Goal: Task Accomplishment & Management: Complete application form

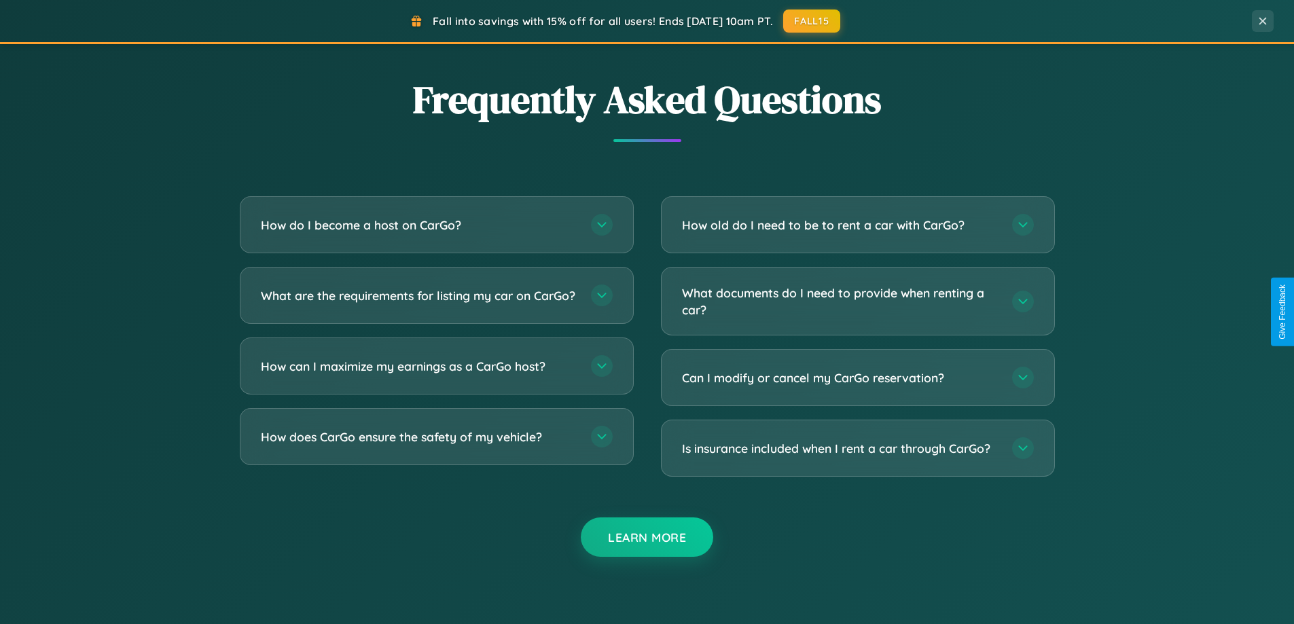
scroll to position [2614, 0]
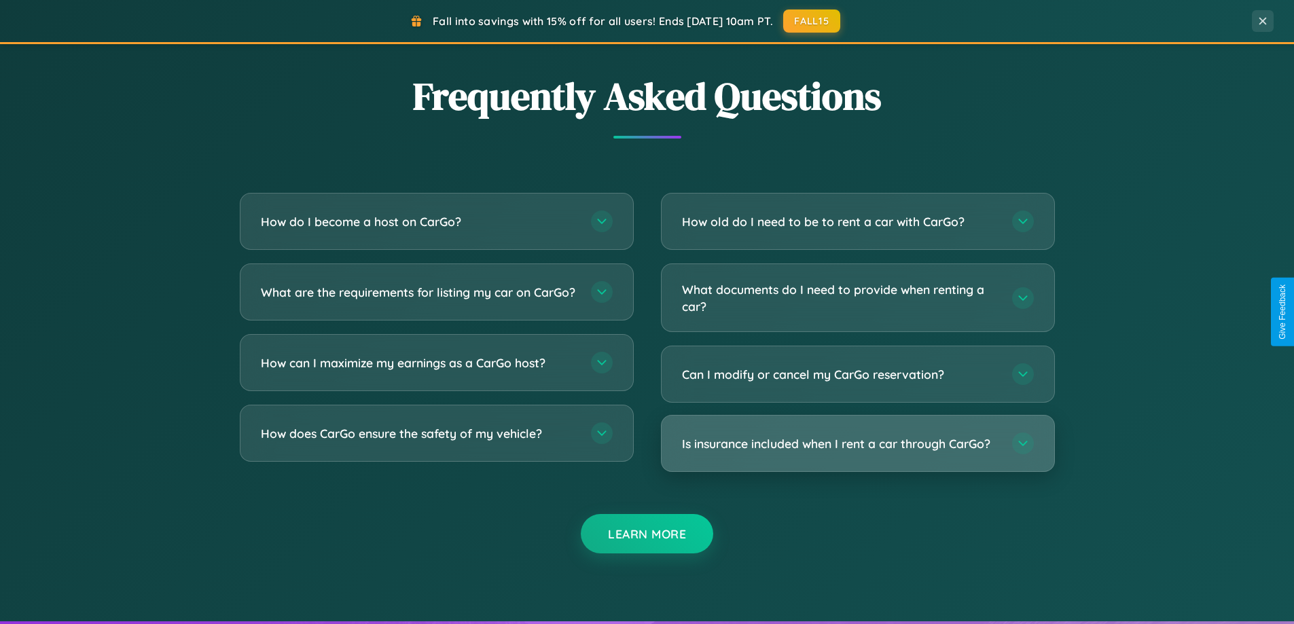
click at [857, 444] on h3 "Is insurance included when I rent a car through CarGo?" at bounding box center [840, 443] width 317 height 17
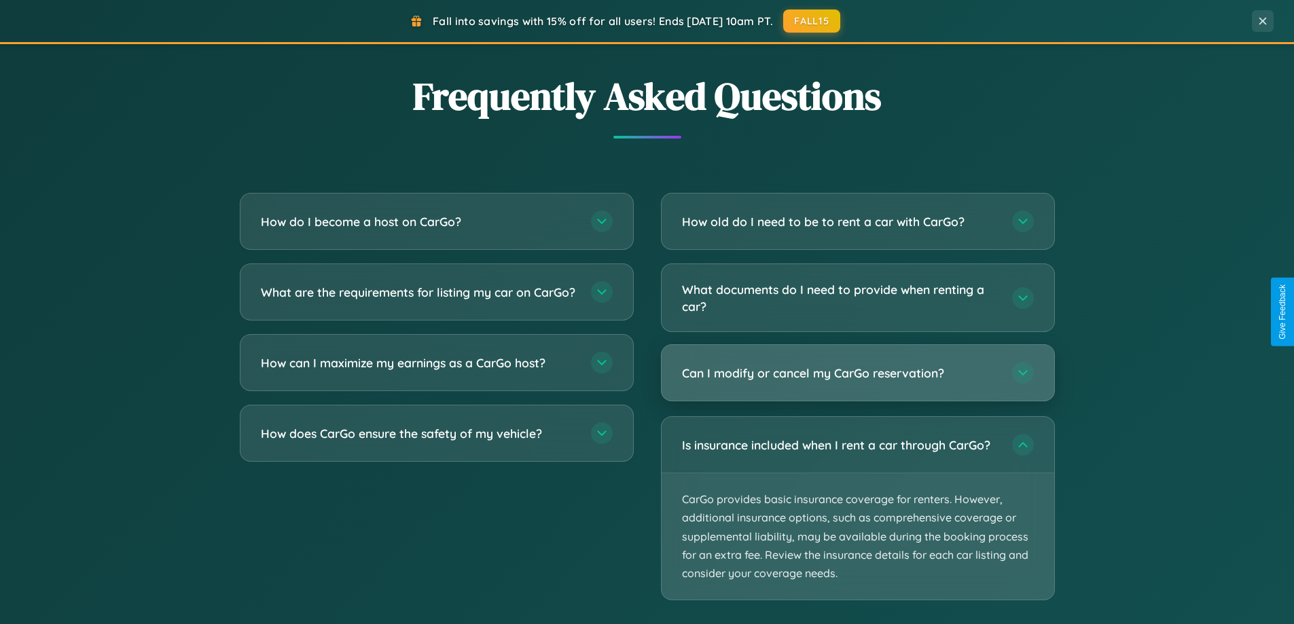
click at [857, 373] on h3 "Can I modify or cancel my CarGo reservation?" at bounding box center [840, 373] width 317 height 17
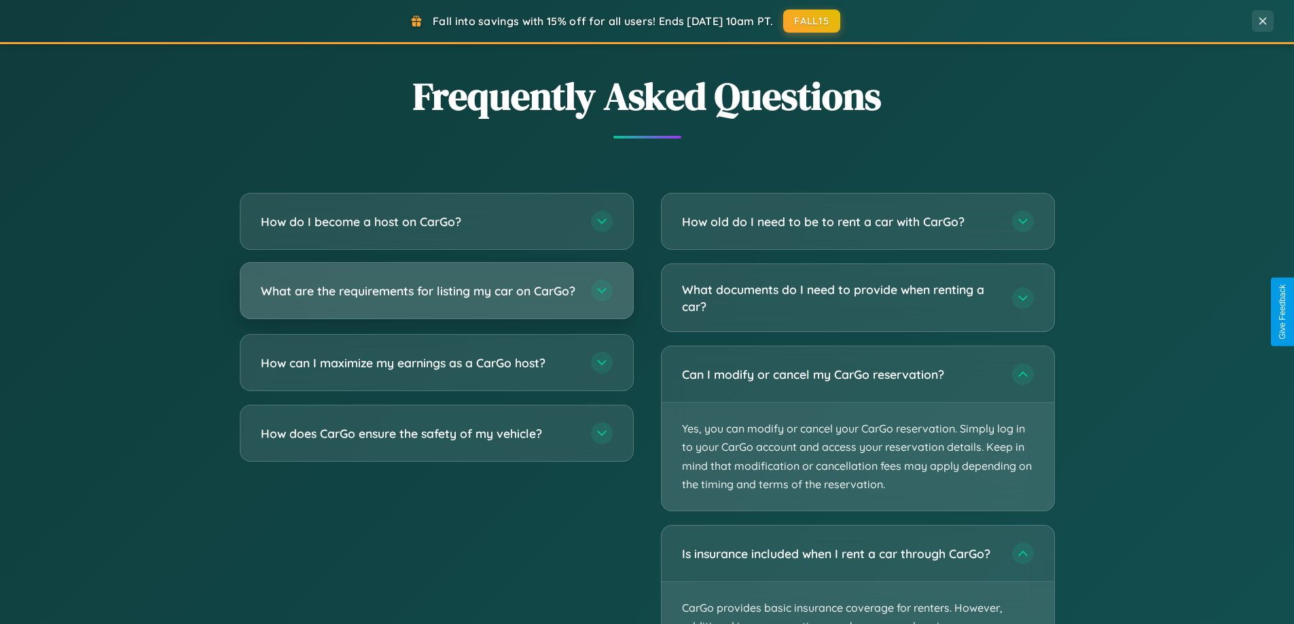
click at [436, 298] on h3 "What are the requirements for listing my car on CarGo?" at bounding box center [419, 291] width 317 height 17
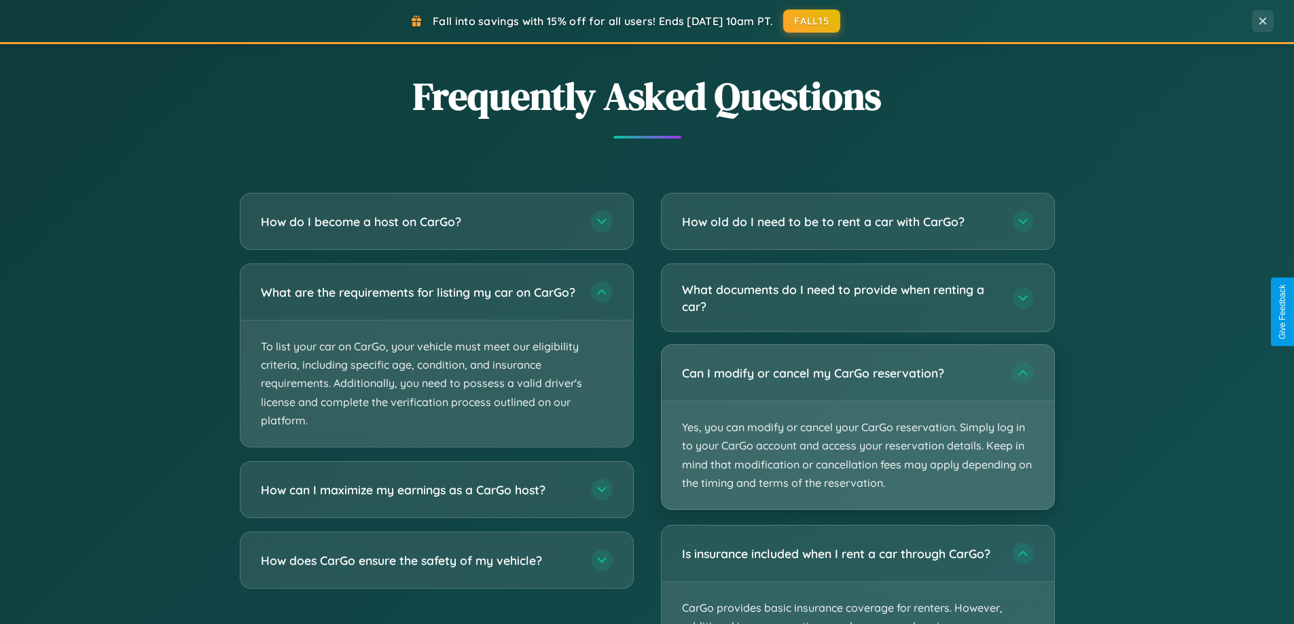
click at [857, 428] on p "Yes, you can modify or cancel your CarGo reservation. Simply log in to your Car…" at bounding box center [858, 455] width 393 height 108
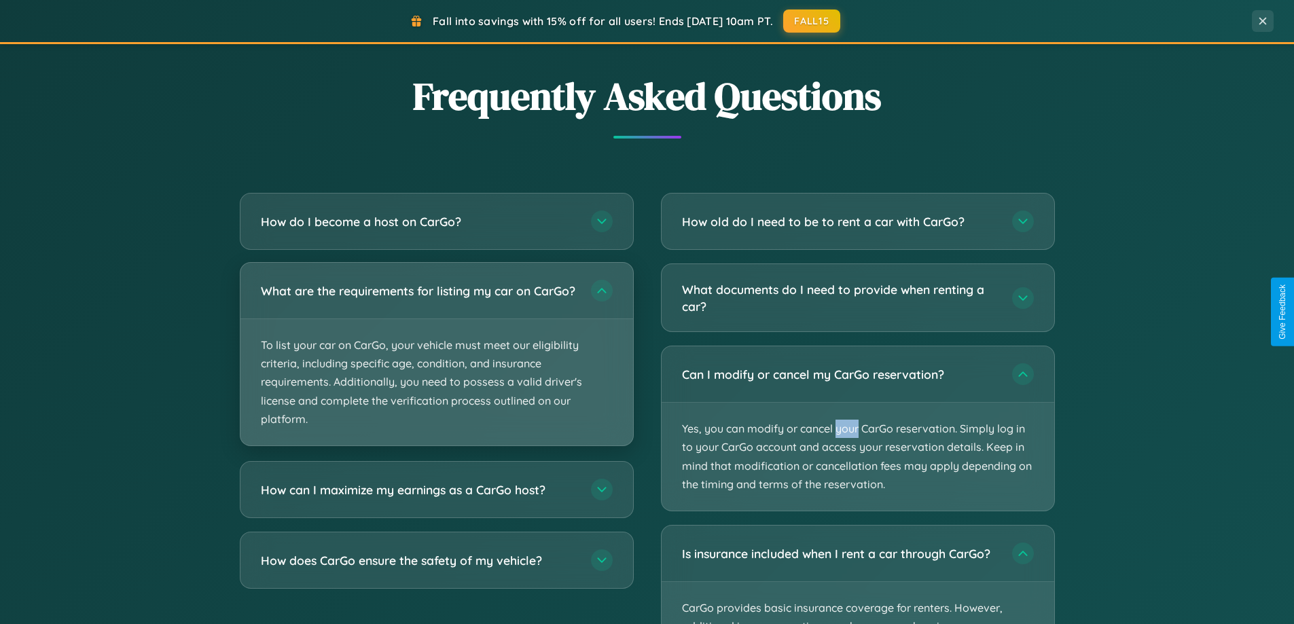
click at [436, 360] on p "To list your car on CarGo, your vehicle must meet our eligibility criteria, inc…" at bounding box center [436, 382] width 393 height 126
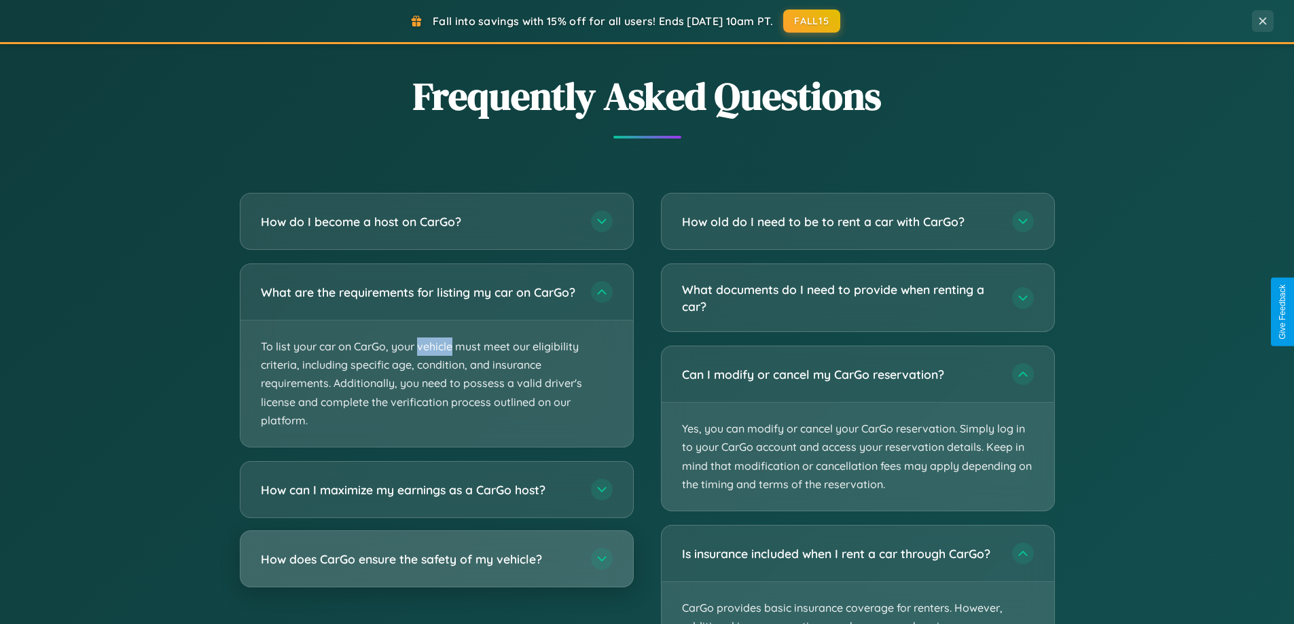
click at [436, 568] on h3 "How does CarGo ensure the safety of my vehicle?" at bounding box center [419, 559] width 317 height 17
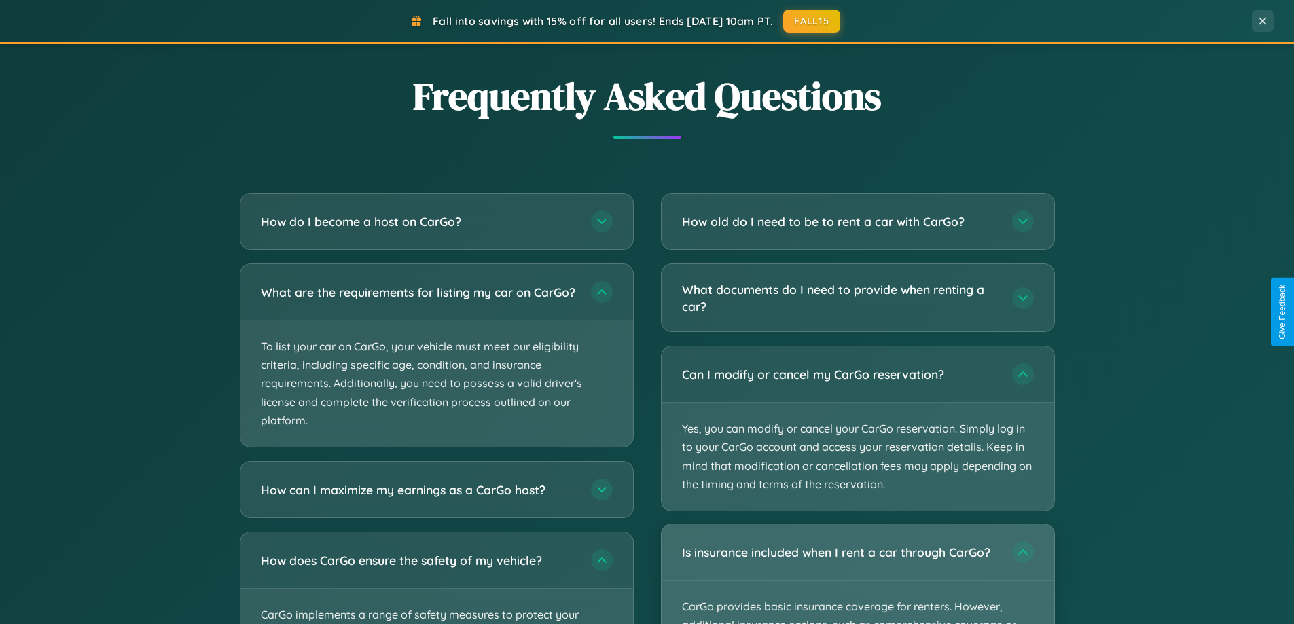
click at [857, 574] on div "Is insurance included when I rent a car through CarGo?" at bounding box center [858, 552] width 393 height 56
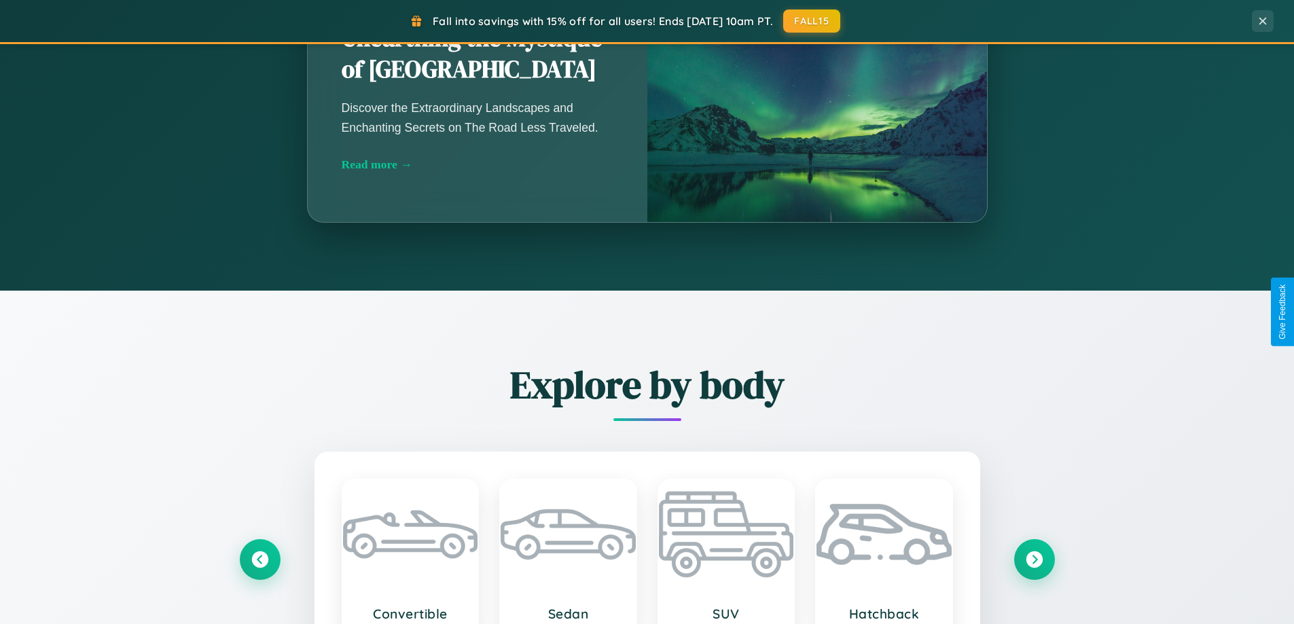
scroll to position [935, 0]
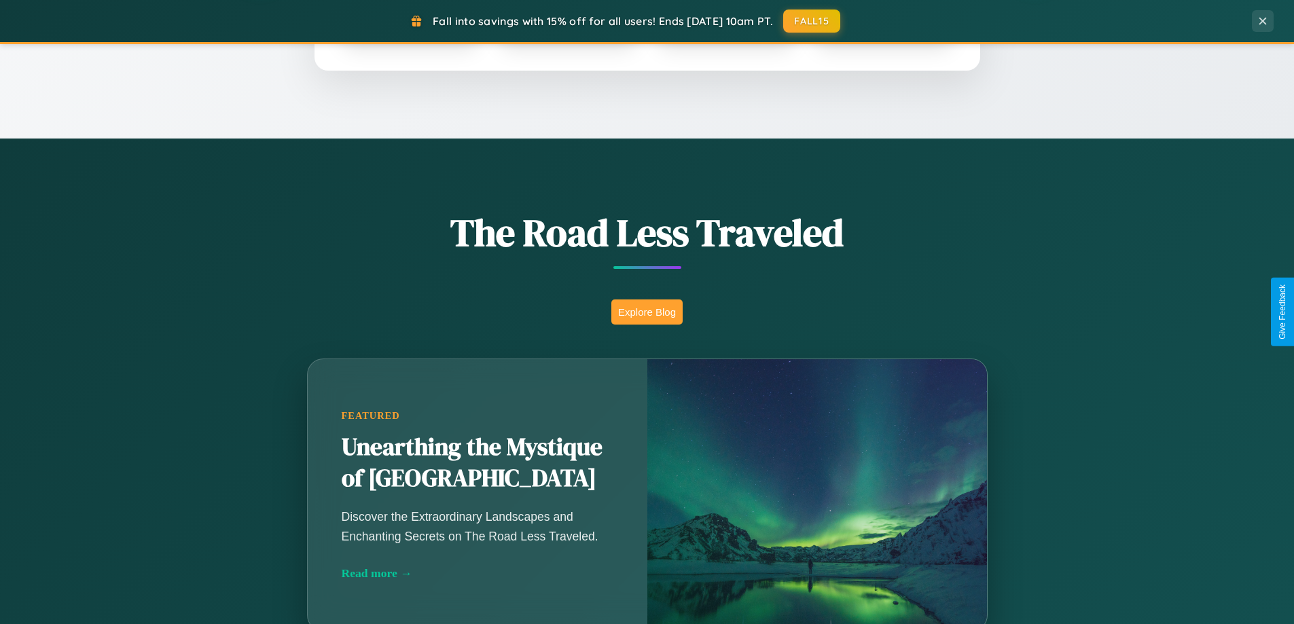
click at [647, 312] on button "Explore Blog" at bounding box center [646, 312] width 71 height 25
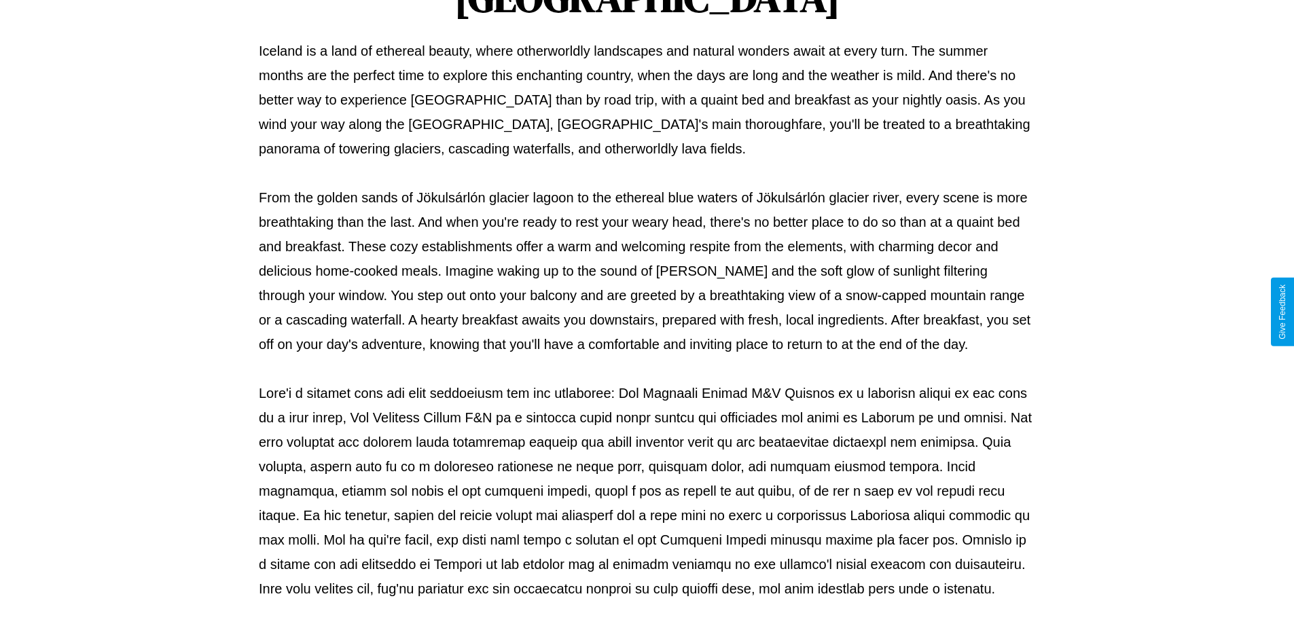
scroll to position [440, 0]
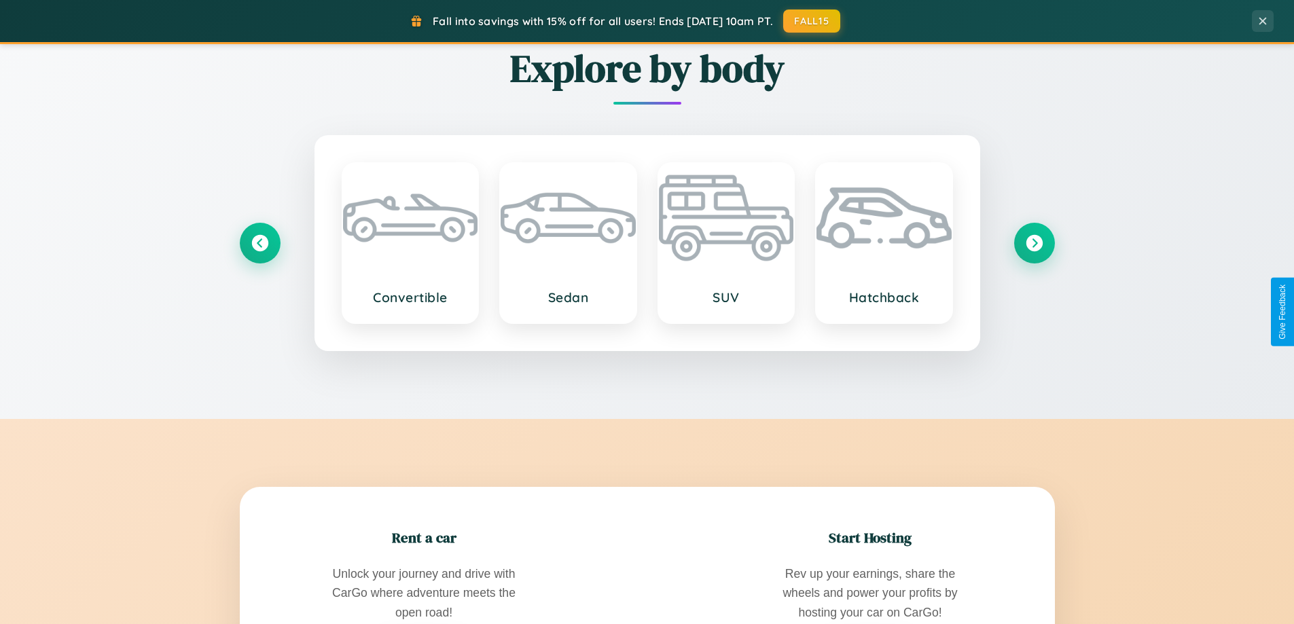
scroll to position [2183, 0]
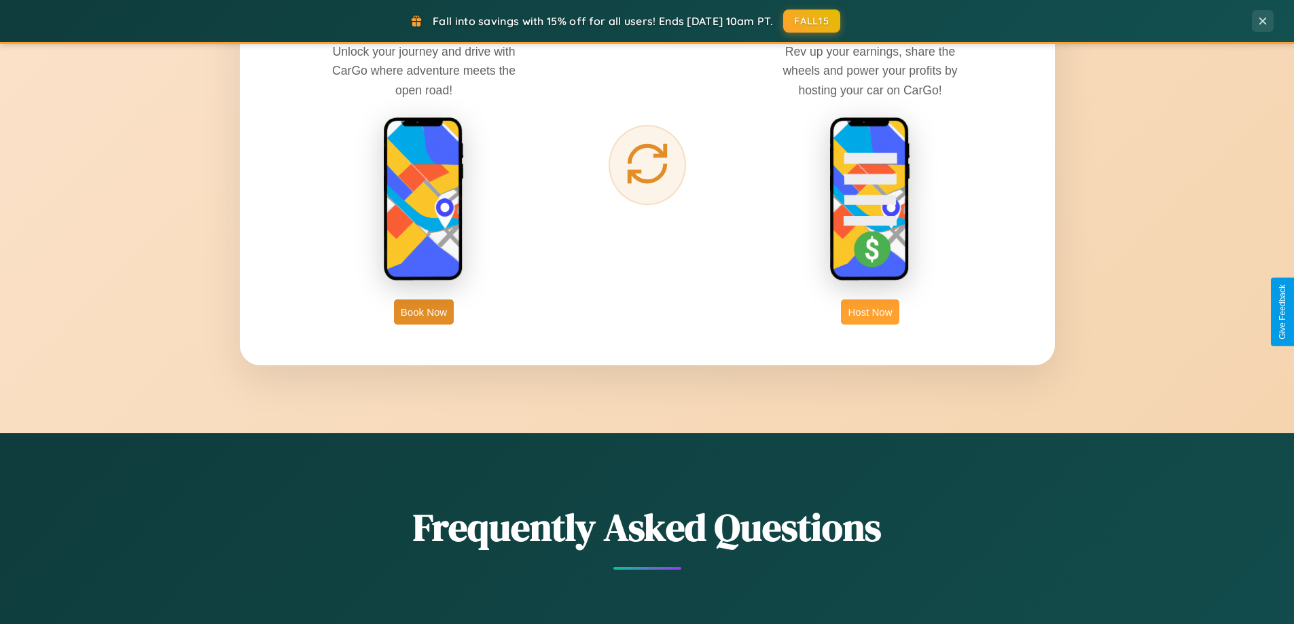
click at [870, 312] on button "Host Now" at bounding box center [870, 312] width 58 height 25
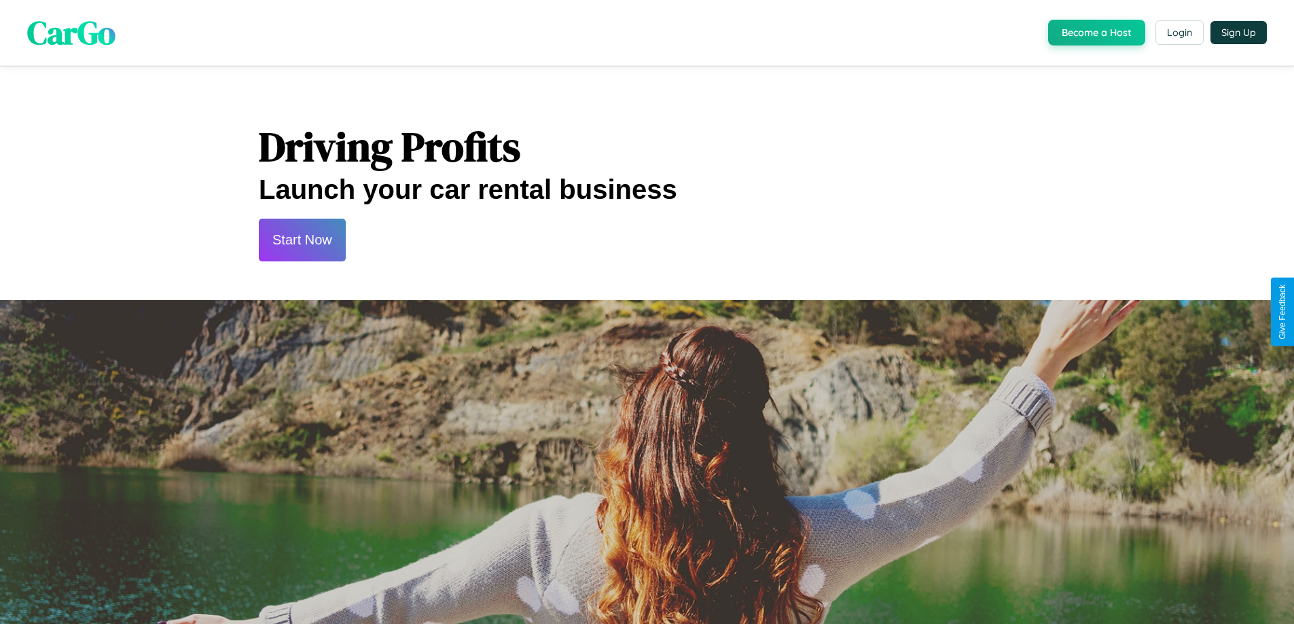
click at [302, 240] on button "Start Now" at bounding box center [302, 240] width 87 height 43
